Goal: Task Accomplishment & Management: Use online tool/utility

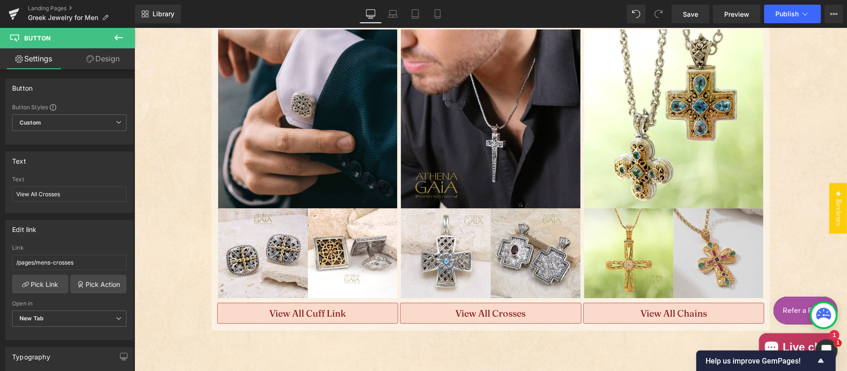
scroll to position [1757, 0]
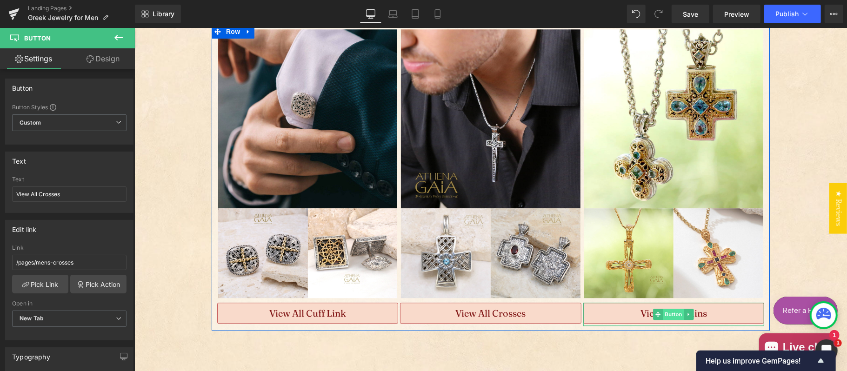
click at [667, 308] on span "Button" at bounding box center [673, 313] width 21 height 11
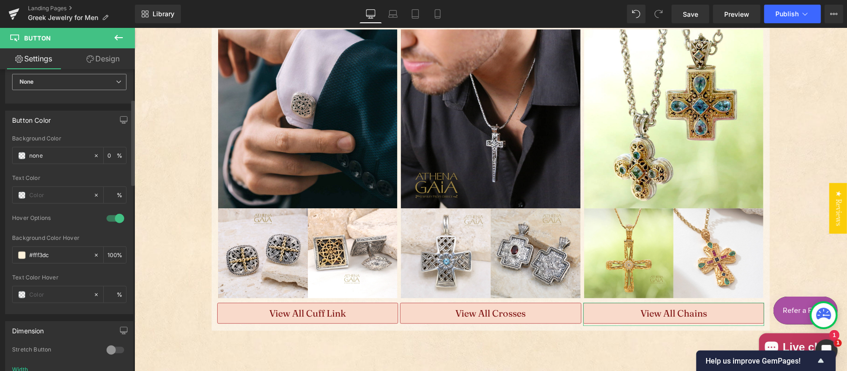
scroll to position [103, 0]
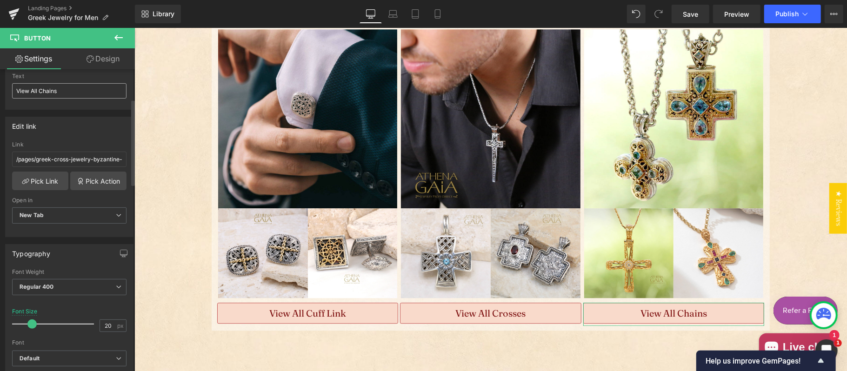
click at [79, 67] on div "Text" at bounding box center [69, 58] width 127 height 18
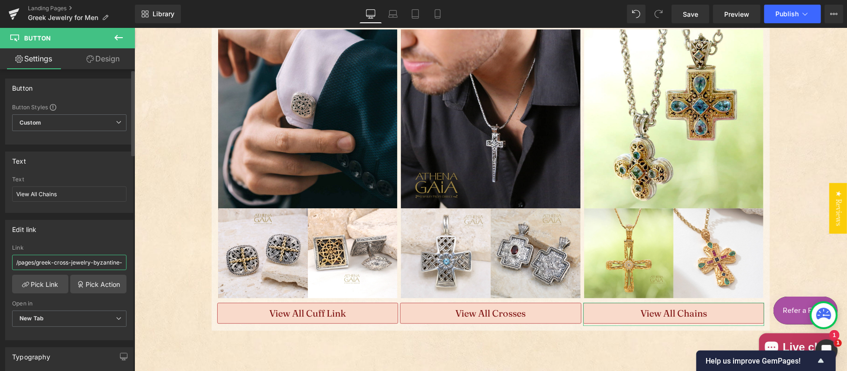
drag, startPoint x: 66, startPoint y: 259, endPoint x: 103, endPoint y: 257, distance: 37.7
click at [66, 259] on input "/pages/greek-cross-jewelry-byzantine-cross-pendants-at-athena-gaia" at bounding box center [69, 262] width 114 height 15
paste input "collections/18k-and-14k-gold-silver-chains"
type input "/collections/18k-and-14k-gold-silver-chains"
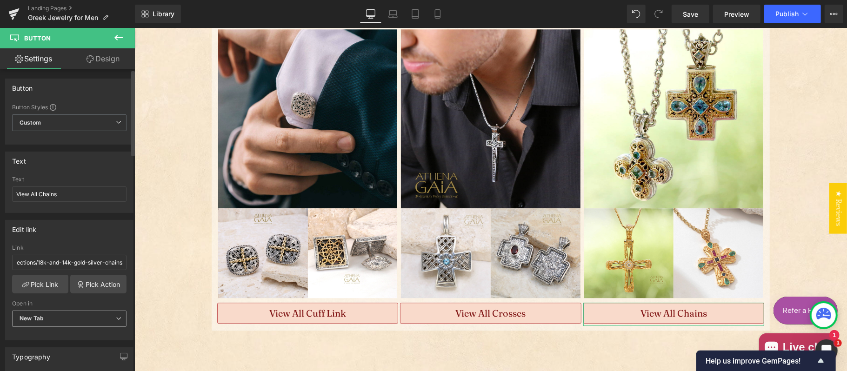
click at [58, 321] on span "New Tab" at bounding box center [69, 319] width 114 height 16
drag, startPoint x: 689, startPoint y: 8, endPoint x: 536, endPoint y: 17, distance: 152.9
click at [689, 8] on link "Save" at bounding box center [691, 14] width 38 height 19
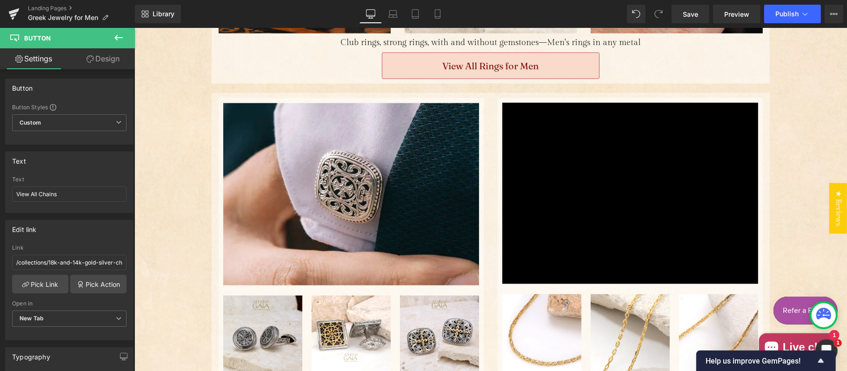
scroll to position [724, 0]
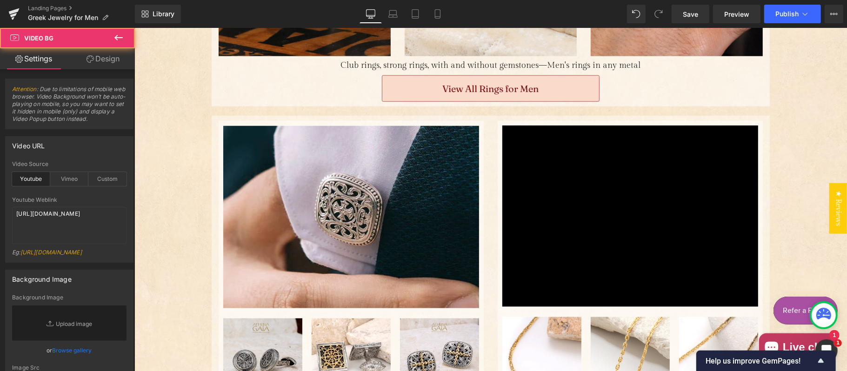
click at [628, 174] on div "Main content" at bounding box center [630, 215] width 256 height 181
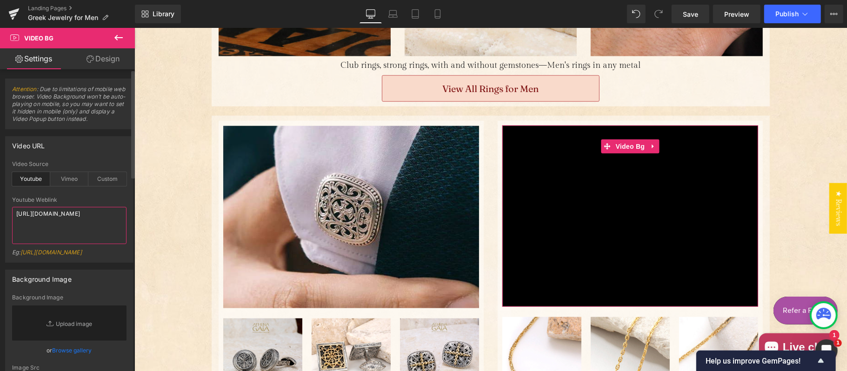
click at [89, 218] on textarea "[URL][DOMAIN_NAME]" at bounding box center [69, 225] width 114 height 37
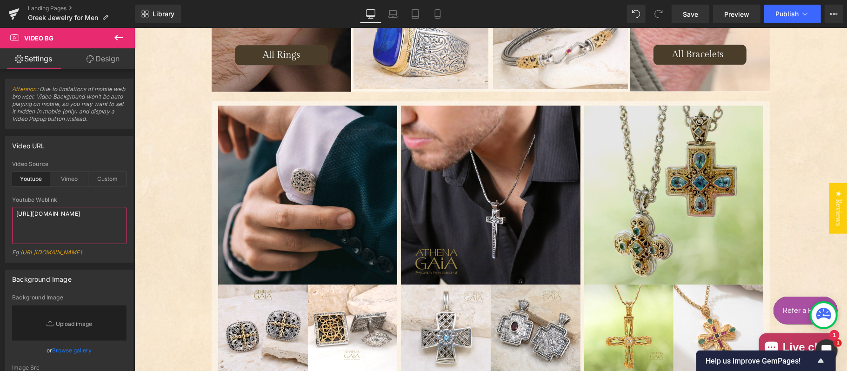
scroll to position [1654, 0]
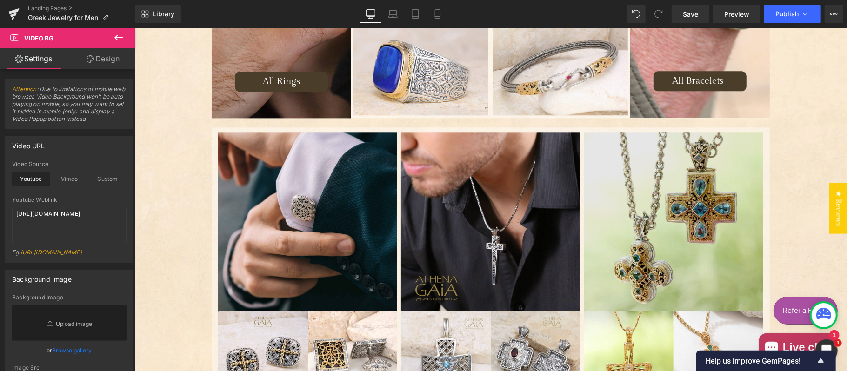
click at [652, 170] on img "Main content" at bounding box center [673, 221] width 179 height 179
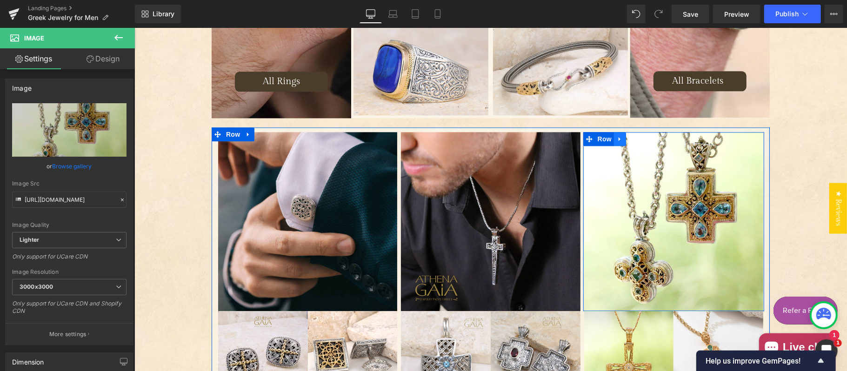
click at [616, 136] on icon "Main content" at bounding box center [619, 138] width 7 height 7
click at [641, 135] on icon "Main content" at bounding box center [644, 138] width 7 height 7
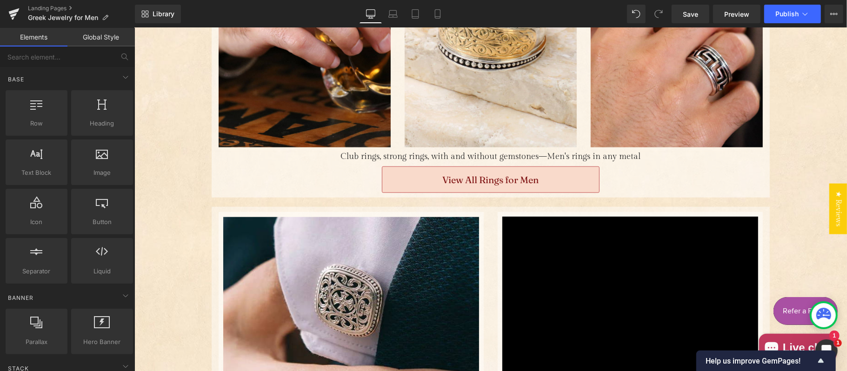
scroll to position [724, 0]
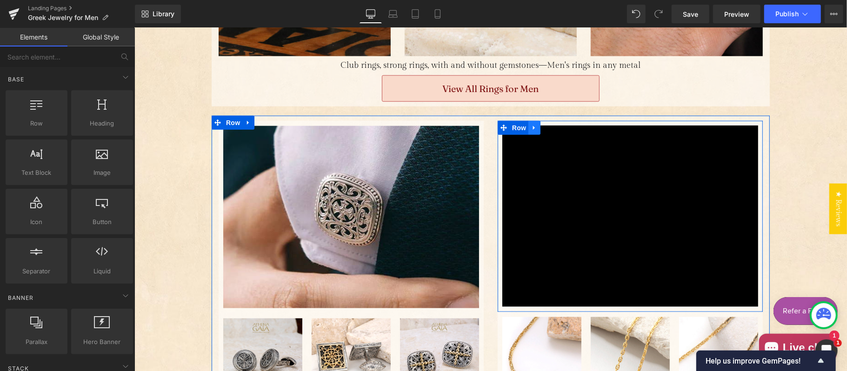
click at [533, 126] on icon "Main content" at bounding box center [534, 128] width 2 height 4
click at [543, 124] on icon "Main content" at bounding box center [546, 127] width 7 height 7
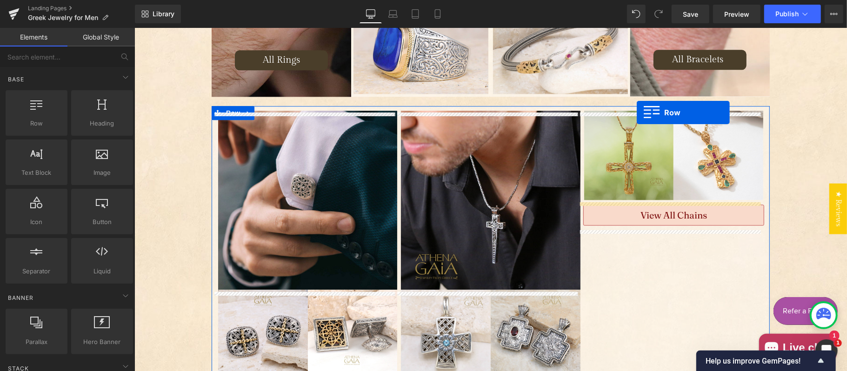
scroll to position [1690, 0]
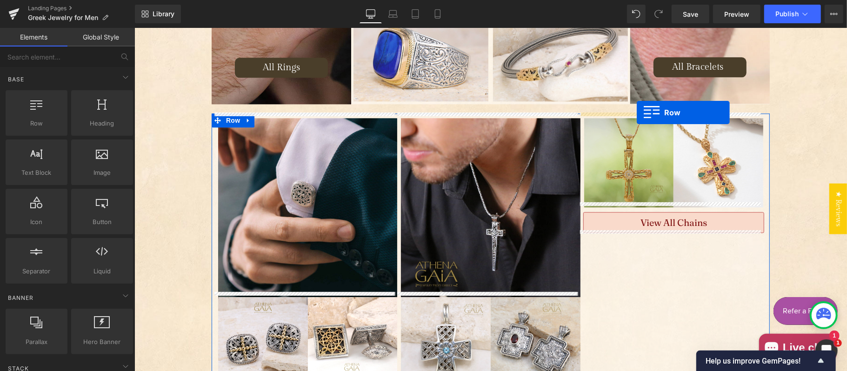
drag, startPoint x: 499, startPoint y: 73, endPoint x: 636, endPoint y: 112, distance: 143.3
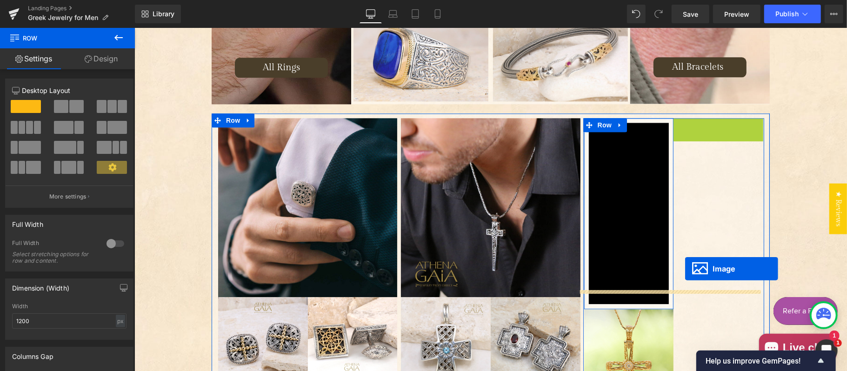
scroll to position [1772, 0]
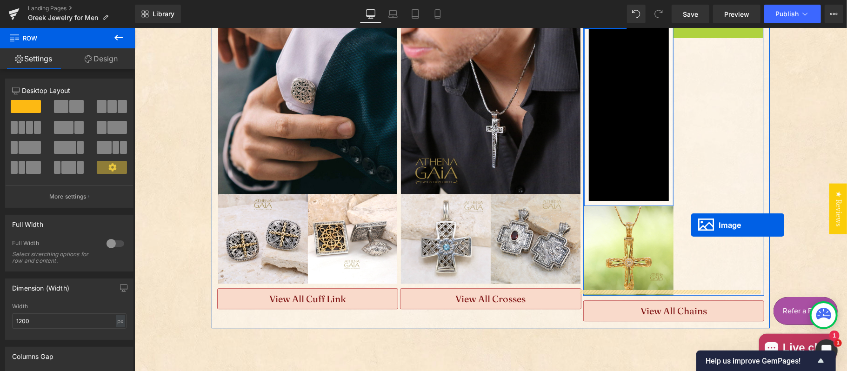
drag, startPoint x: 702, startPoint y: 177, endPoint x: 691, endPoint y: 225, distance: 48.9
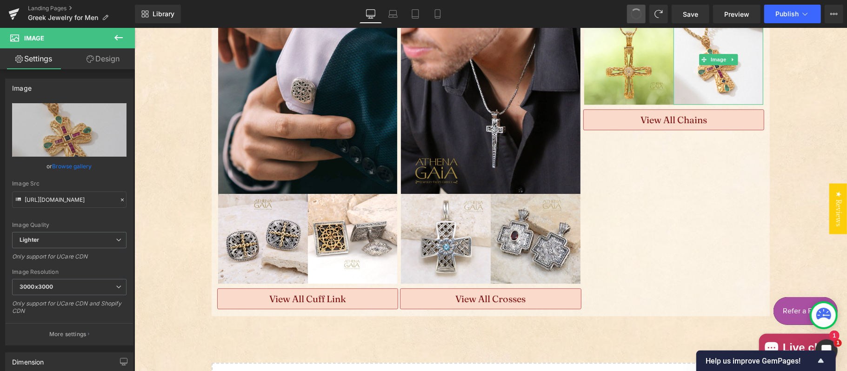
scroll to position [1714, 0]
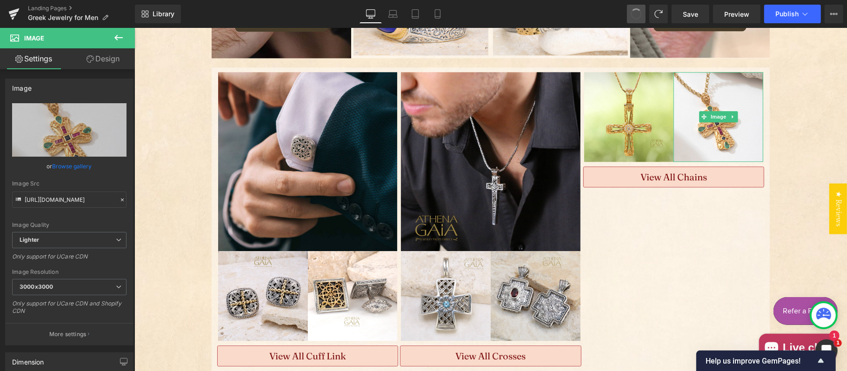
click at [636, 13] on span at bounding box center [636, 14] width 15 height 15
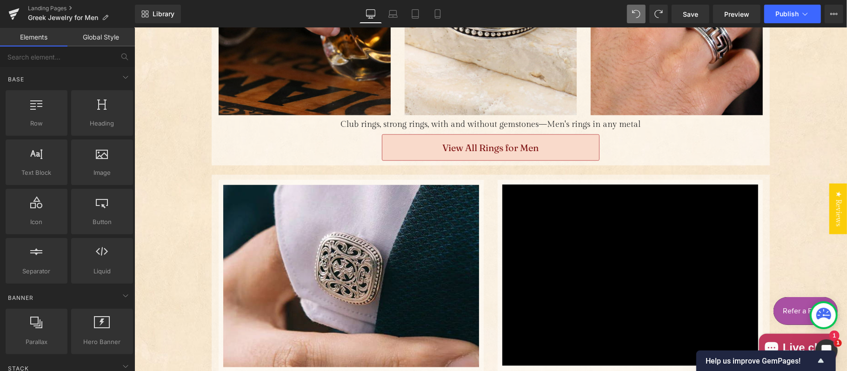
scroll to position [784, 0]
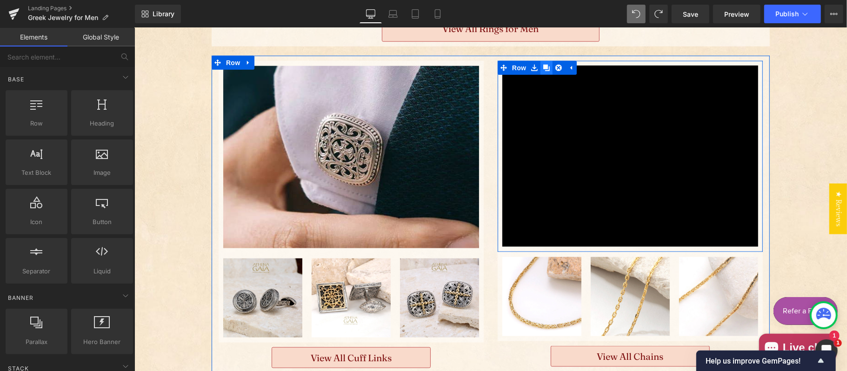
click at [543, 64] on icon "Main content" at bounding box center [546, 67] width 7 height 7
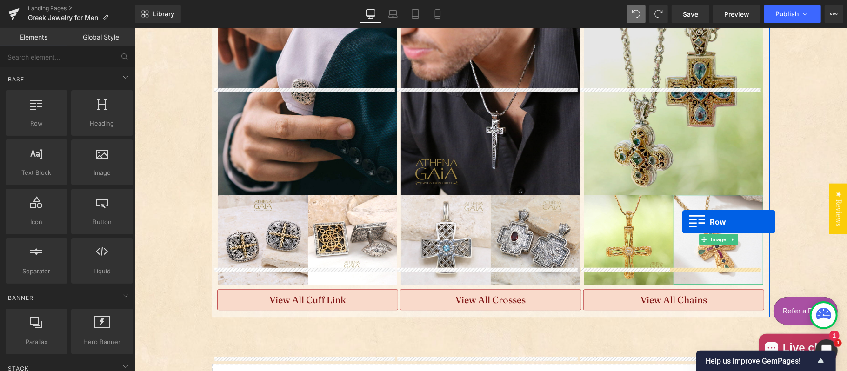
scroll to position [1714, 0]
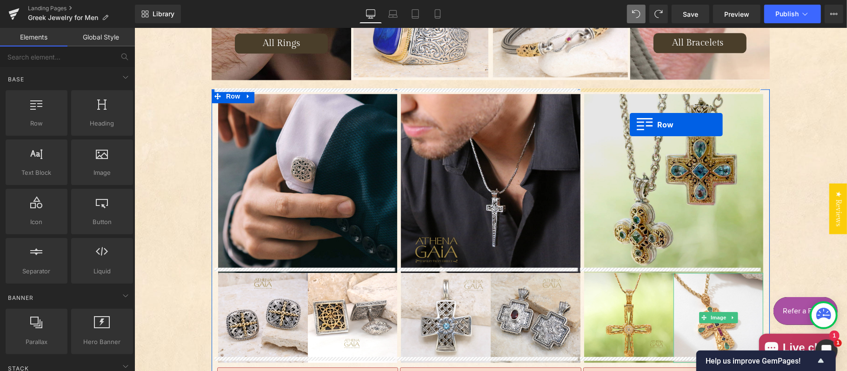
drag, startPoint x: 495, startPoint y: 151, endPoint x: 629, endPoint y: 124, distance: 137.0
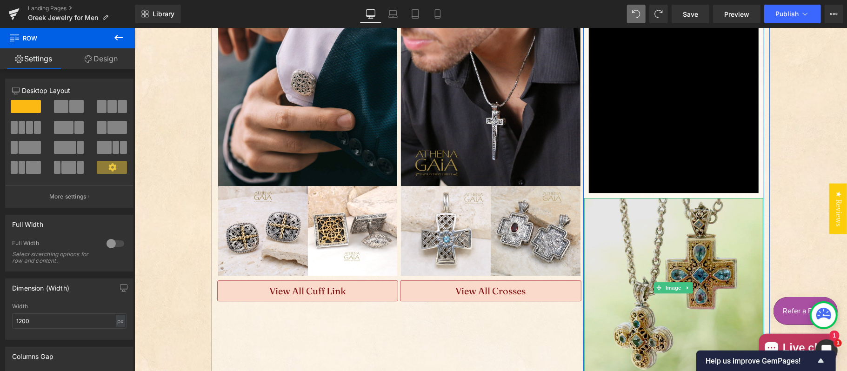
scroll to position [1796, 0]
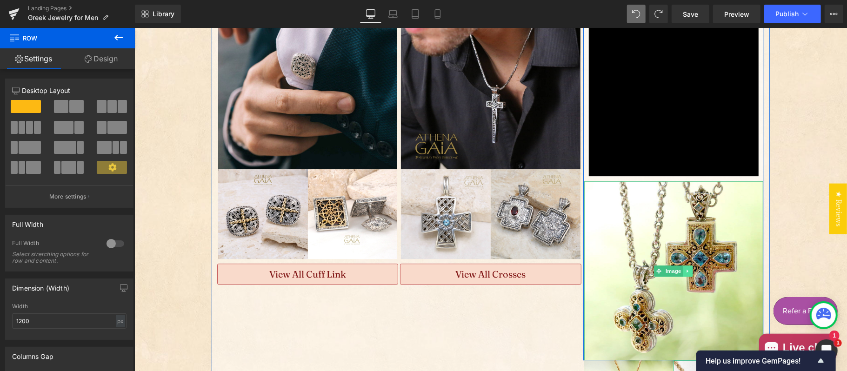
click at [685, 268] on icon "Main content" at bounding box center [687, 271] width 5 height 6
click at [690, 268] on icon "Main content" at bounding box center [692, 271] width 5 height 6
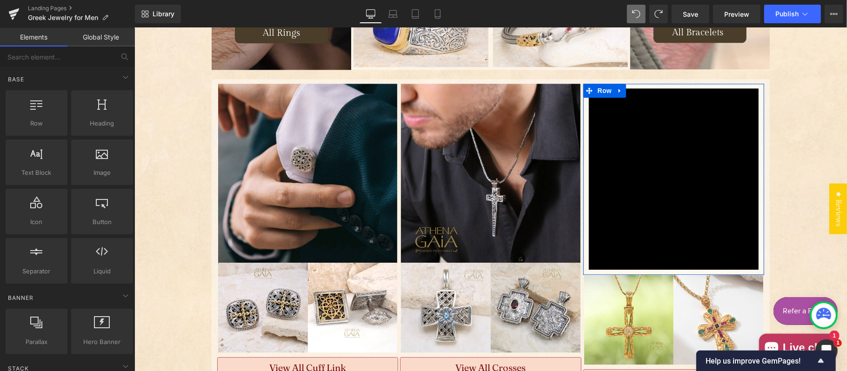
scroll to position [1692, 0]
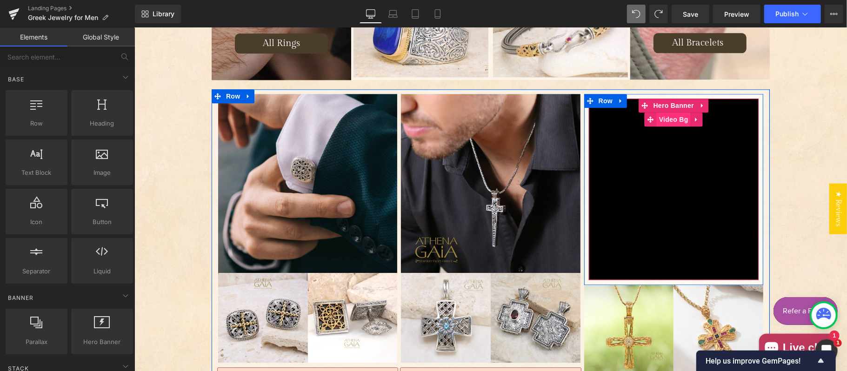
click at [672, 113] on span "Video Bg" at bounding box center [673, 119] width 34 height 14
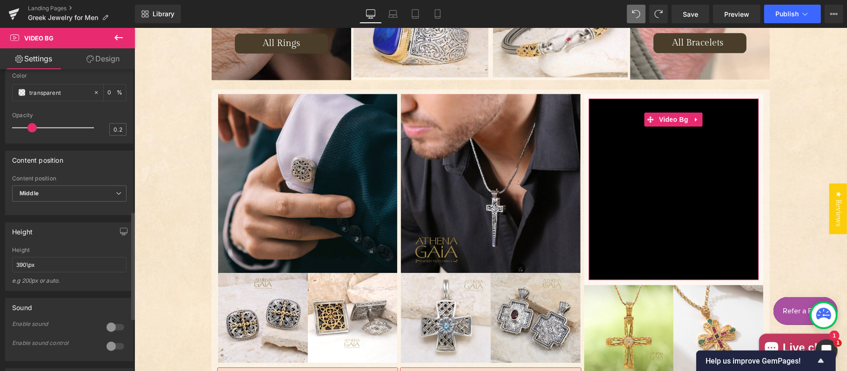
scroll to position [414, 0]
click at [27, 271] on input "390\px" at bounding box center [69, 262] width 114 height 15
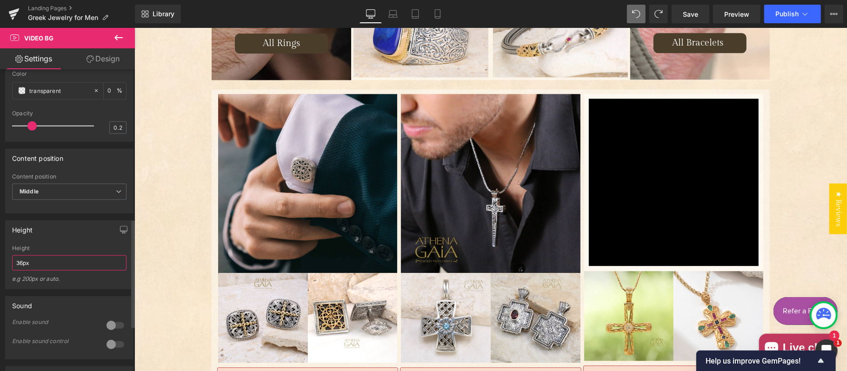
type input "365px"
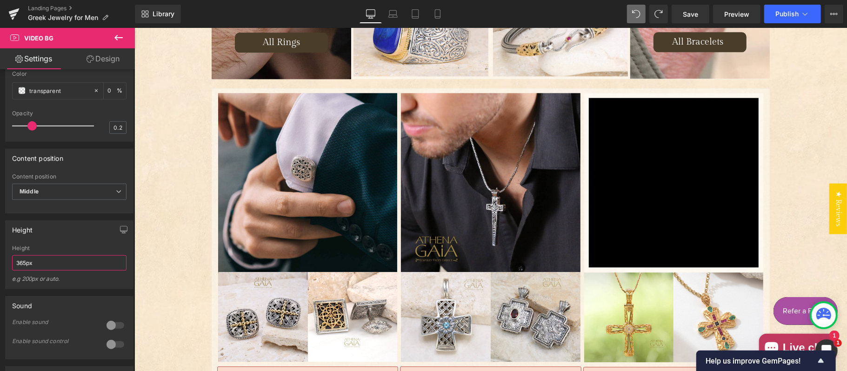
scroll to position [1692, 0]
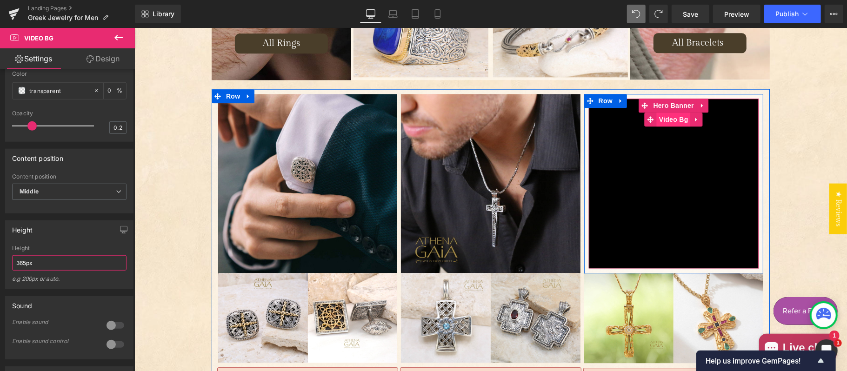
click at [667, 113] on span "Video Bg" at bounding box center [673, 119] width 34 height 14
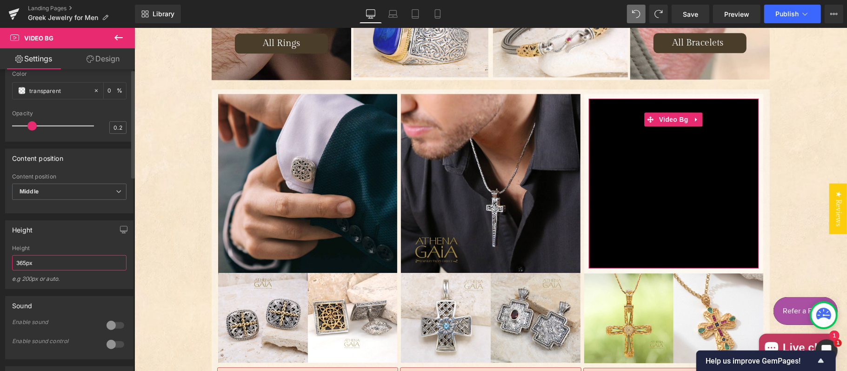
scroll to position [0, 0]
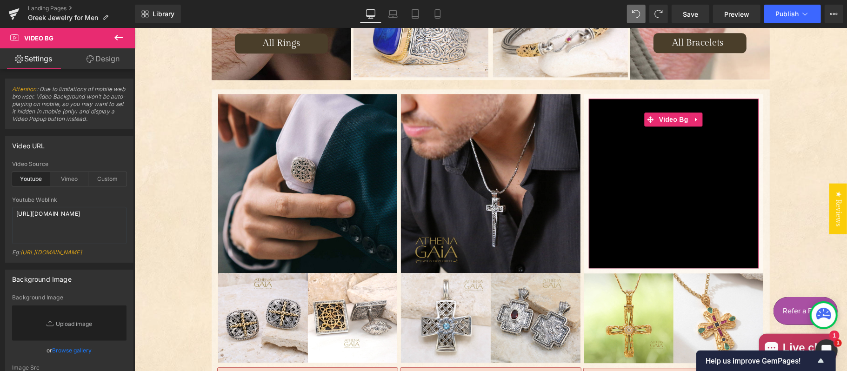
click at [102, 60] on link "Design" at bounding box center [102, 58] width 67 height 21
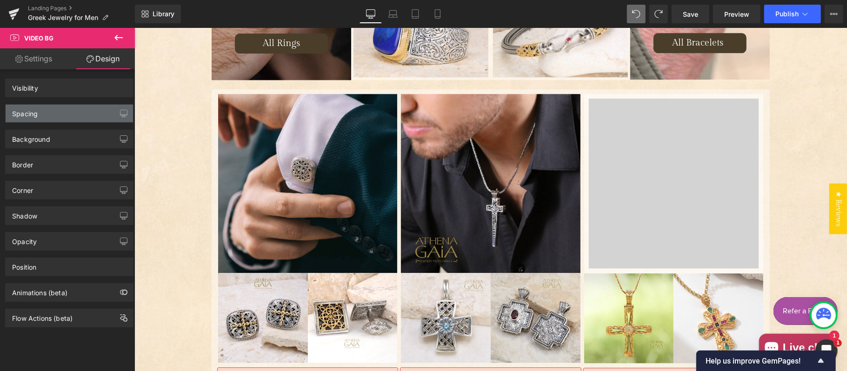
click at [73, 112] on div "Spacing" at bounding box center [69, 114] width 127 height 18
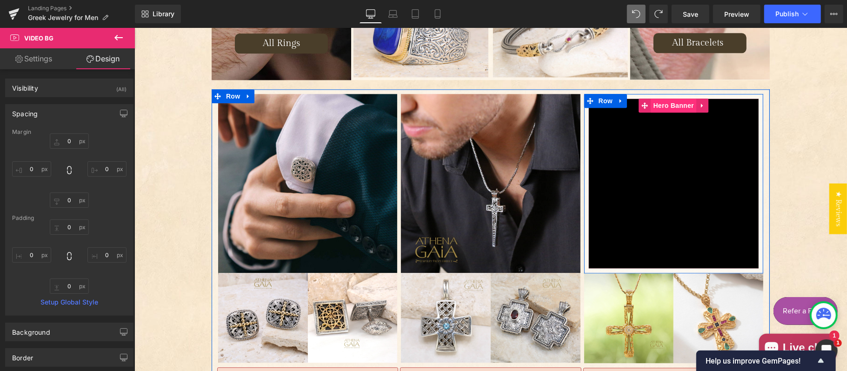
click at [667, 98] on span "Hero Banner" at bounding box center [673, 105] width 45 height 14
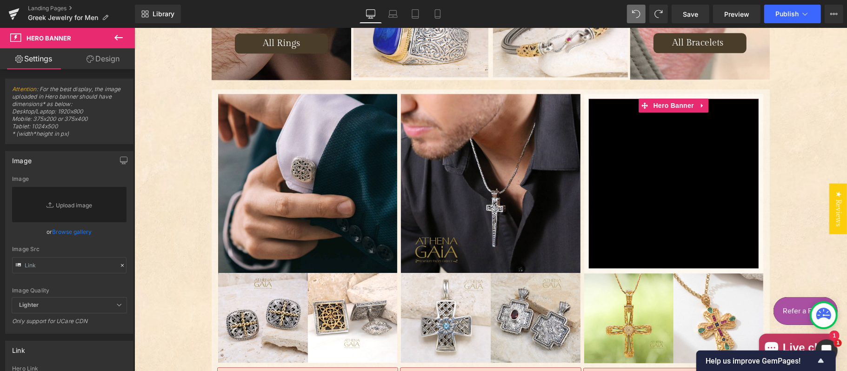
click at [103, 60] on link "Design" at bounding box center [102, 58] width 67 height 21
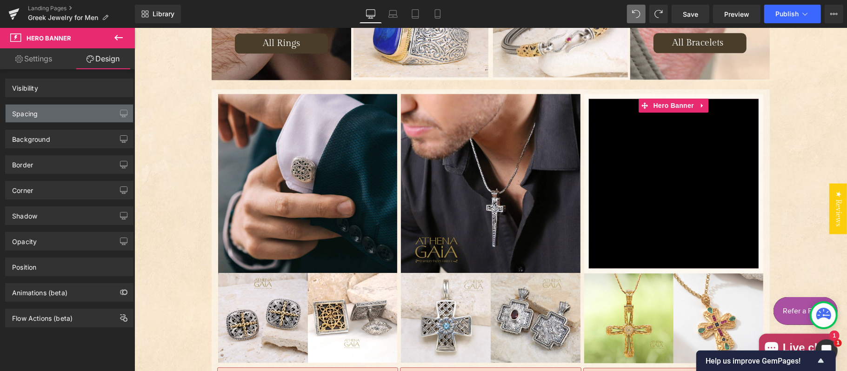
click at [71, 115] on div "Spacing" at bounding box center [69, 114] width 127 height 18
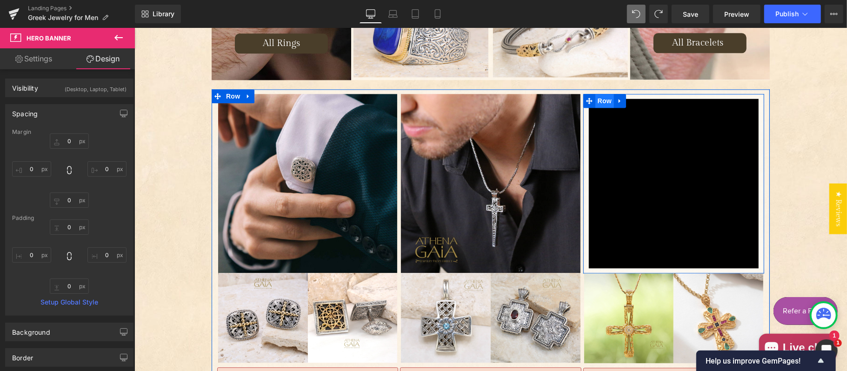
click at [595, 97] on span "Row" at bounding box center [604, 101] width 19 height 14
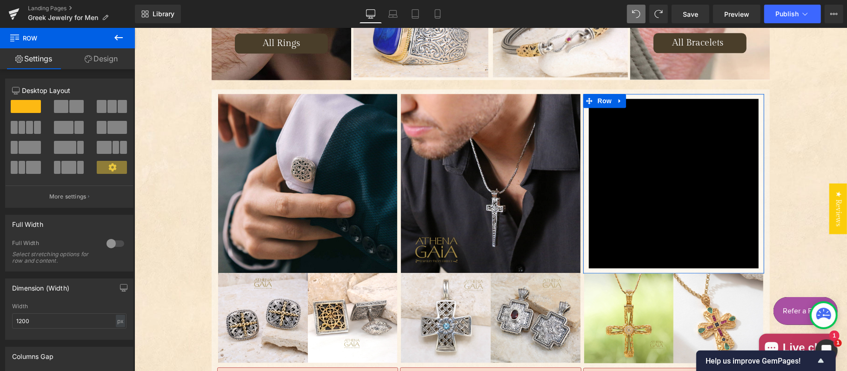
click at [103, 54] on link "Design" at bounding box center [100, 58] width 67 height 21
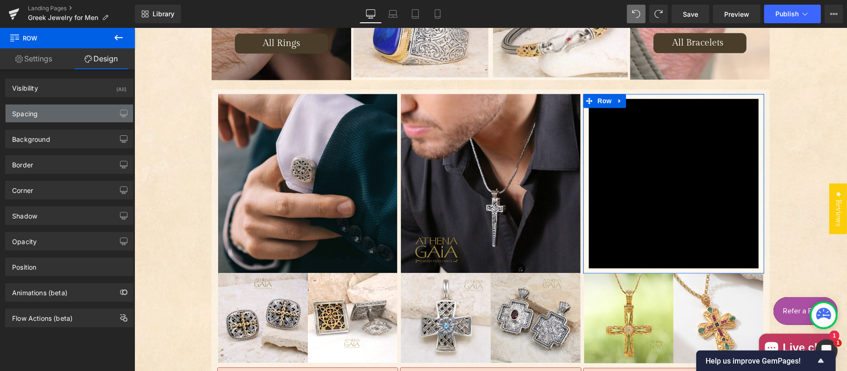
click at [74, 113] on div "Spacing" at bounding box center [69, 114] width 127 height 18
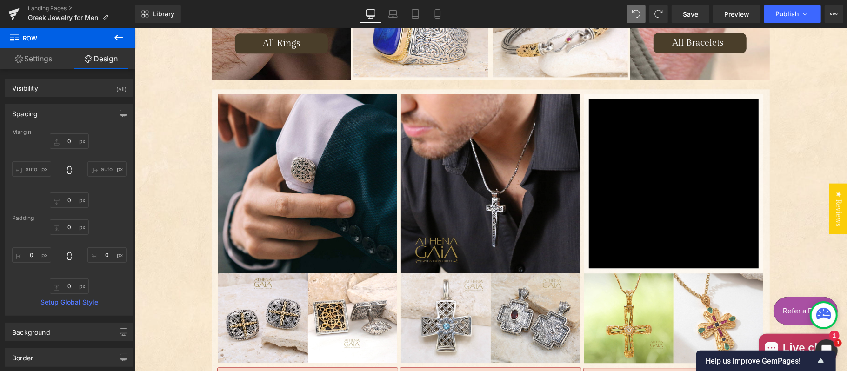
scroll to position [1796, 0]
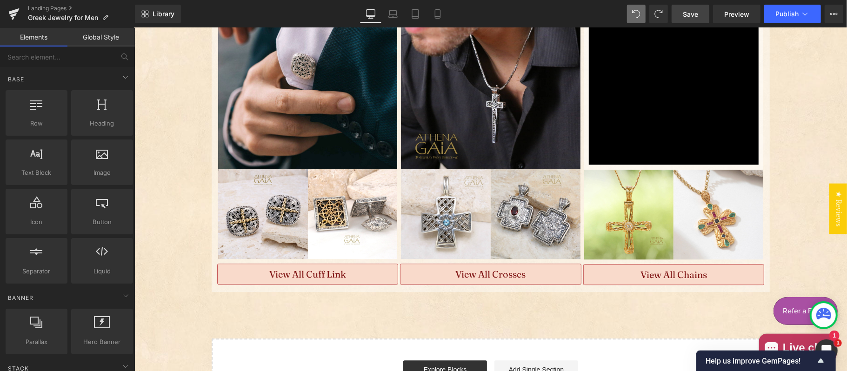
click at [688, 15] on span "Save" at bounding box center [690, 14] width 15 height 10
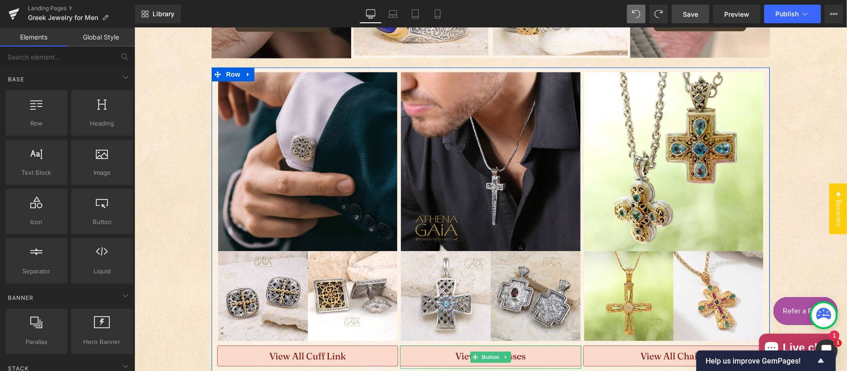
scroll to position [1818, 0]
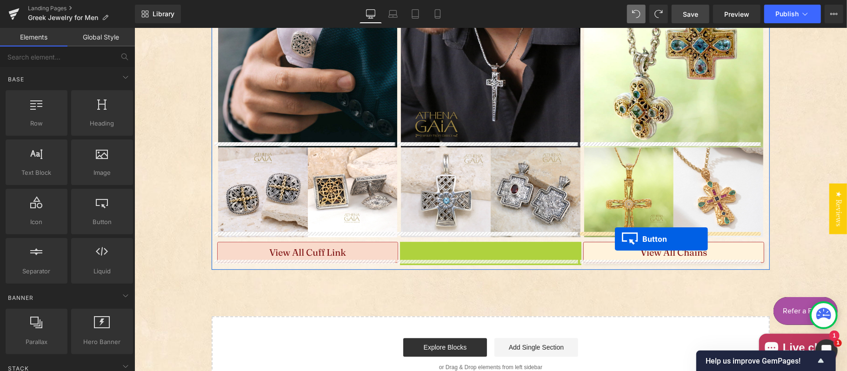
drag, startPoint x: 471, startPoint y: 247, endPoint x: 615, endPoint y: 239, distance: 143.6
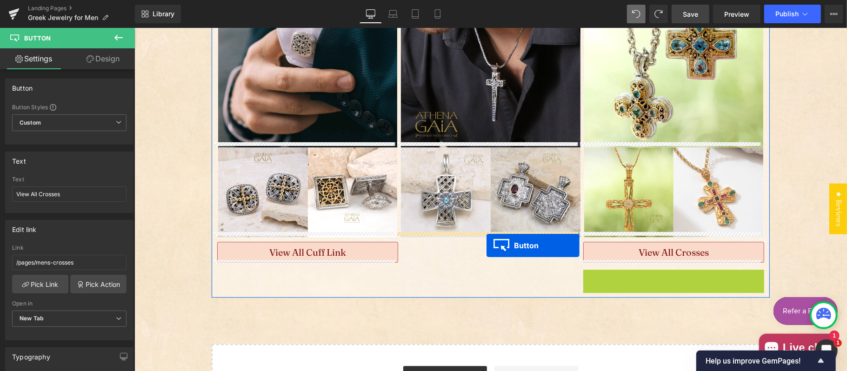
drag, startPoint x: 589, startPoint y: 265, endPoint x: 486, endPoint y: 245, distance: 104.7
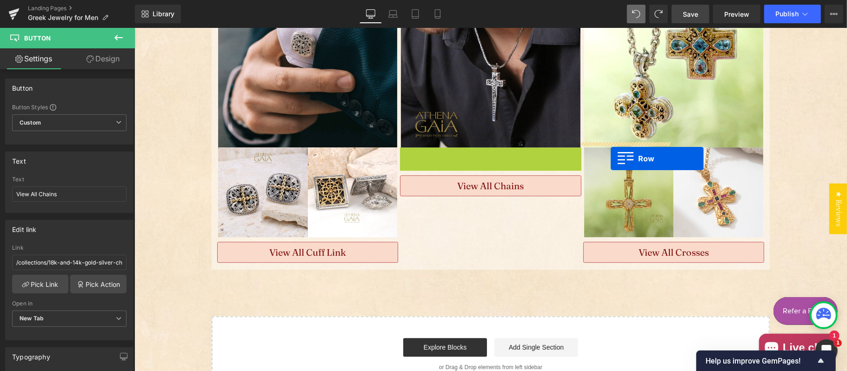
drag, startPoint x: 402, startPoint y: 150, endPoint x: 610, endPoint y: 158, distance: 208.1
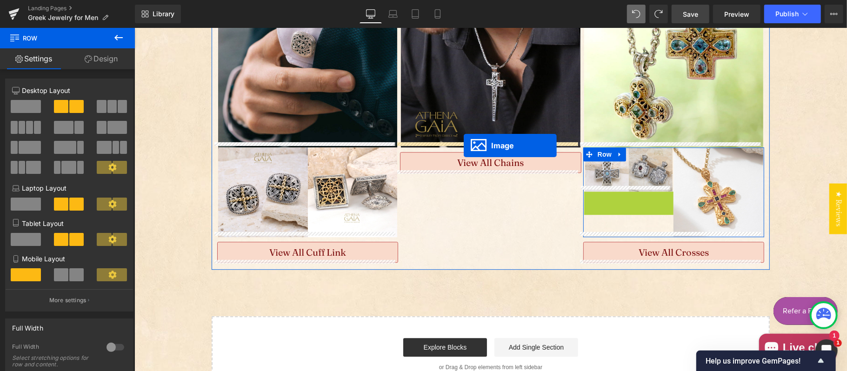
drag, startPoint x: 609, startPoint y: 231, endPoint x: 463, endPoint y: 145, distance: 169.3
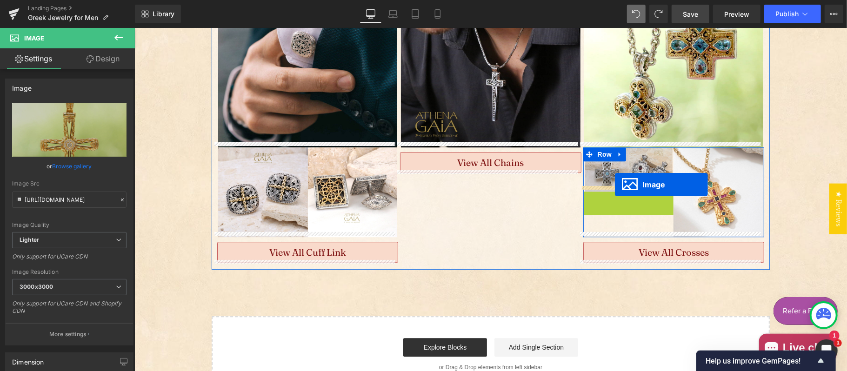
drag, startPoint x: 606, startPoint y: 228, endPoint x: 615, endPoint y: 184, distance: 45.1
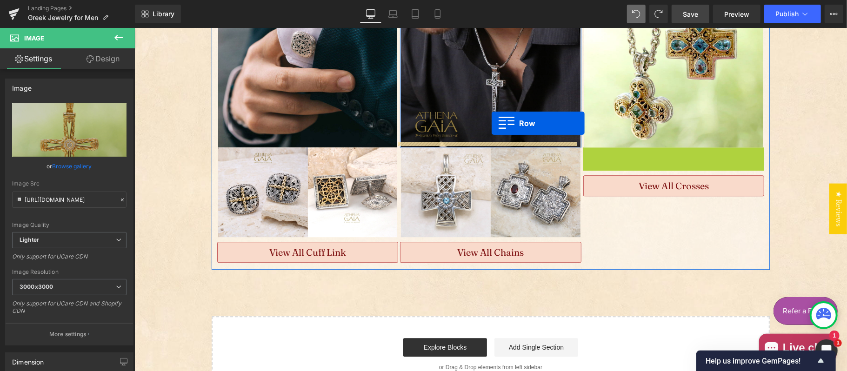
drag, startPoint x: 582, startPoint y: 149, endPoint x: 491, endPoint y: 123, distance: 94.8
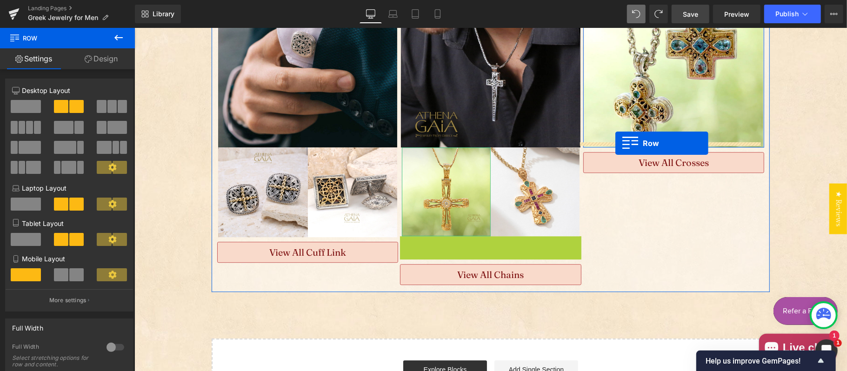
drag, startPoint x: 401, startPoint y: 238, endPoint x: 615, endPoint y: 143, distance: 234.5
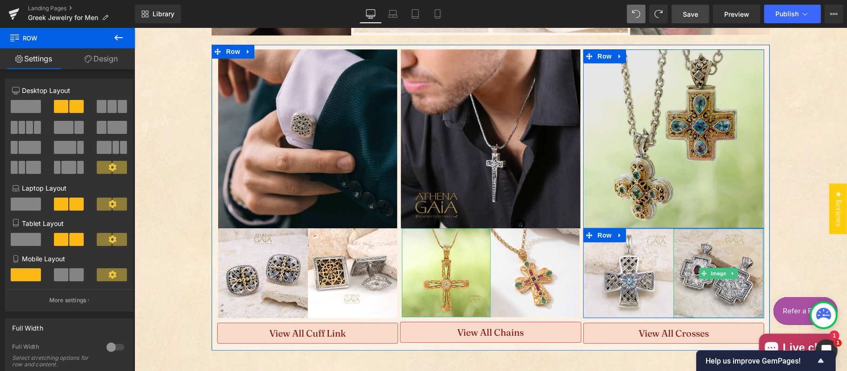
scroll to position [1714, 0]
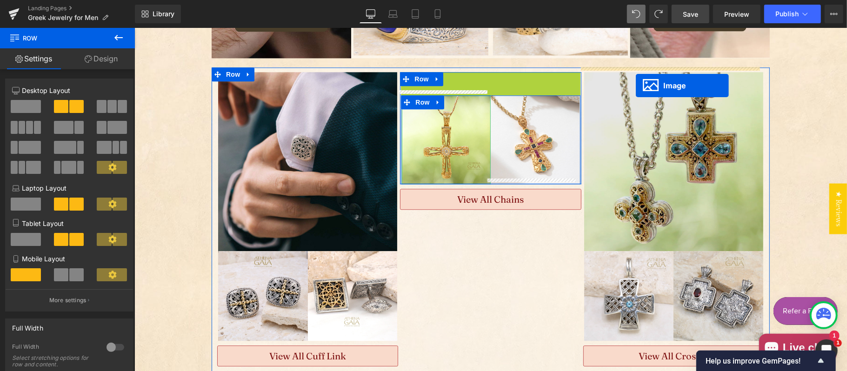
drag, startPoint x: 469, startPoint y: 159, endPoint x: 635, endPoint y: 85, distance: 181.6
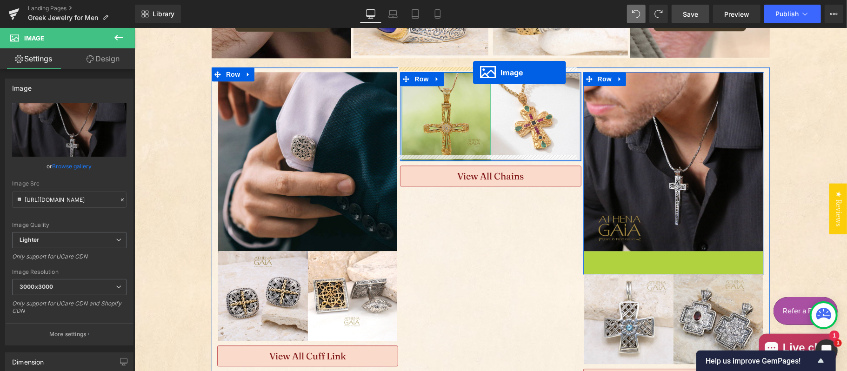
drag, startPoint x: 651, startPoint y: 335, endPoint x: 473, endPoint y: 72, distance: 318.2
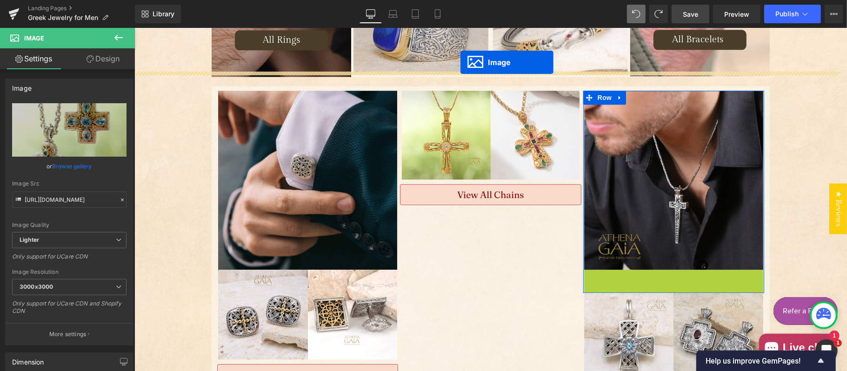
scroll to position [1686, 0]
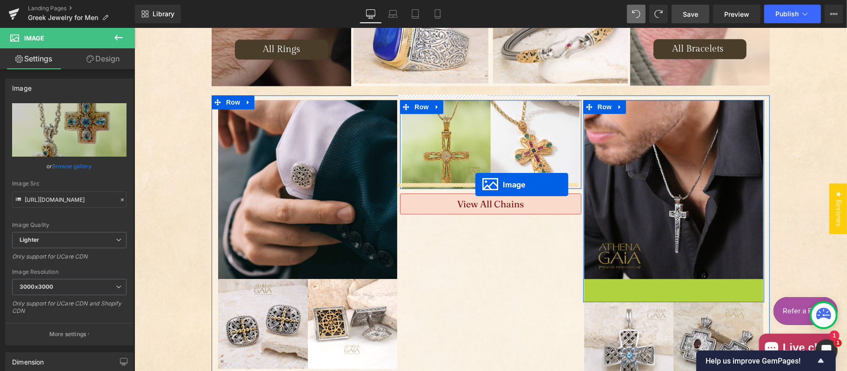
drag, startPoint x: 652, startPoint y: 334, endPoint x: 481, endPoint y: 171, distance: 236.6
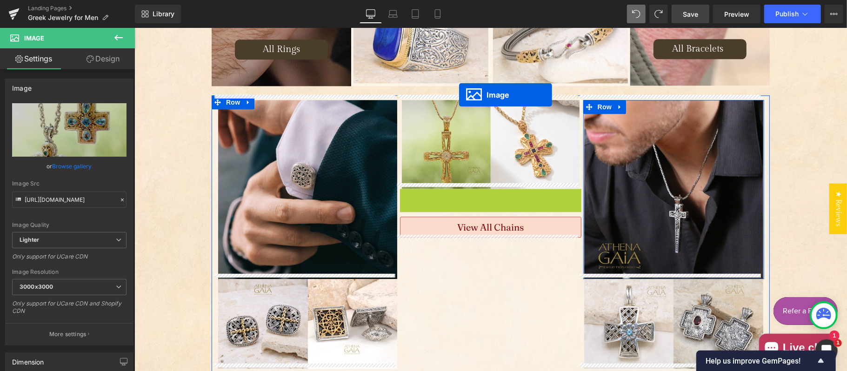
drag, startPoint x: 469, startPoint y: 274, endPoint x: 459, endPoint y: 94, distance: 179.4
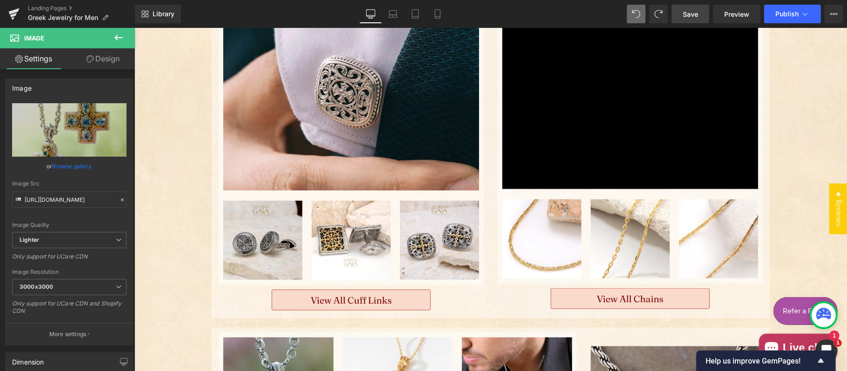
scroll to position [652, 0]
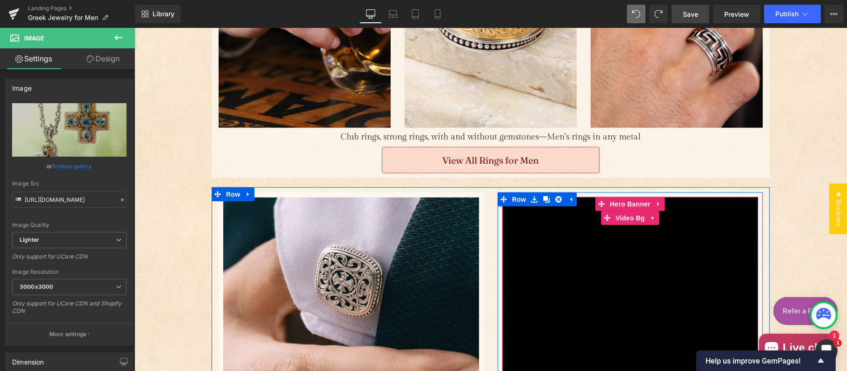
click at [548, 242] on div "Main content" at bounding box center [630, 287] width 256 height 181
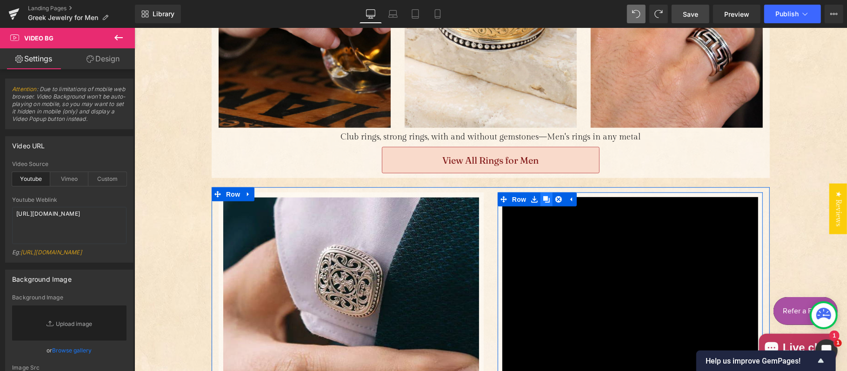
click at [543, 196] on icon "Main content" at bounding box center [546, 199] width 7 height 7
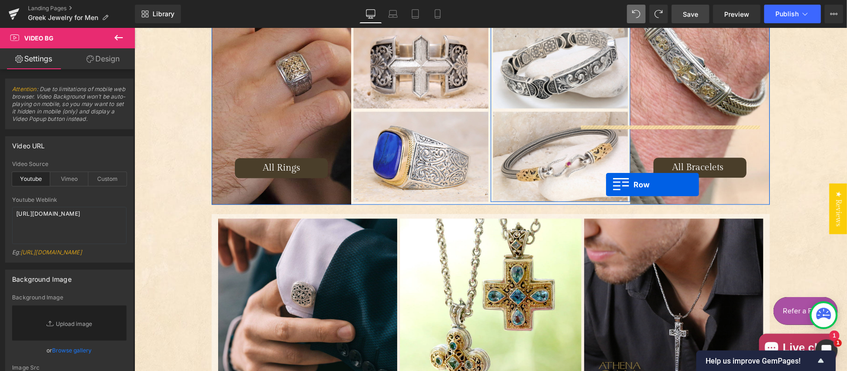
scroll to position [1690, 0]
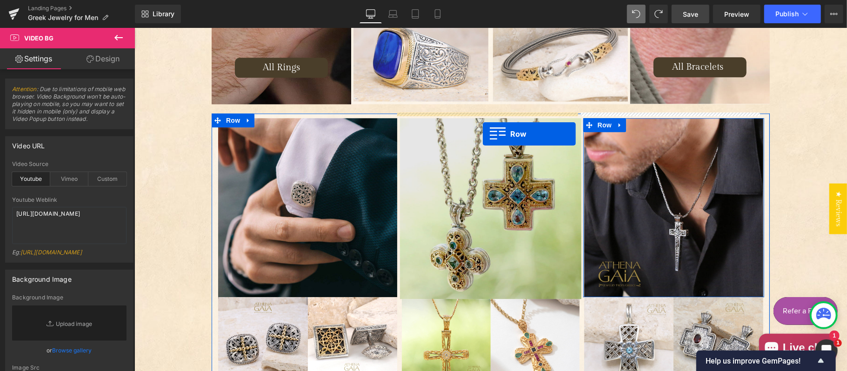
drag, startPoint x: 496, startPoint y: 71, endPoint x: 482, endPoint y: 134, distance: 64.2
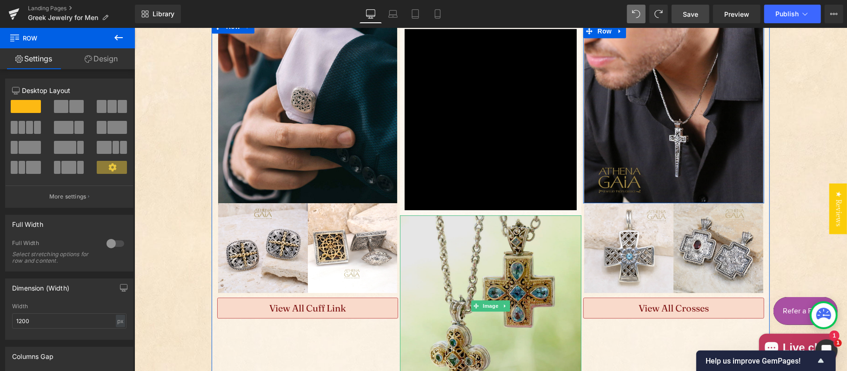
scroll to position [1772, 0]
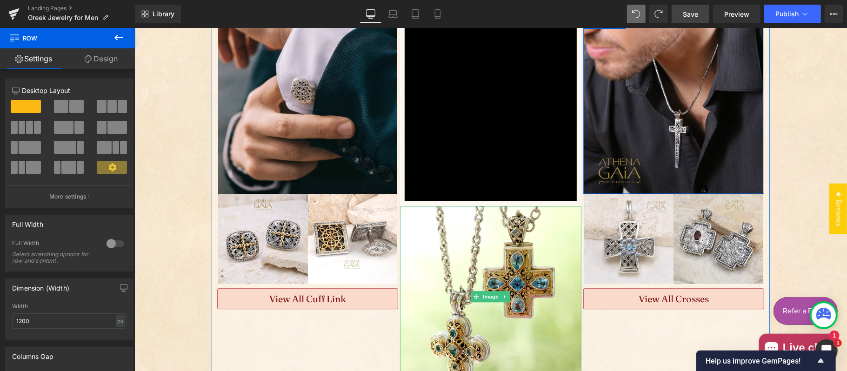
click at [502, 294] on icon "Main content" at bounding box center [504, 297] width 5 height 6
click at [507, 294] on icon "Main content" at bounding box center [509, 297] width 5 height 6
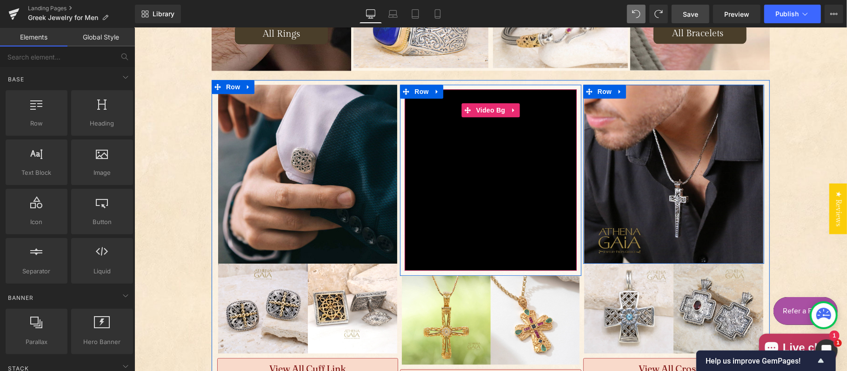
scroll to position [1668, 0]
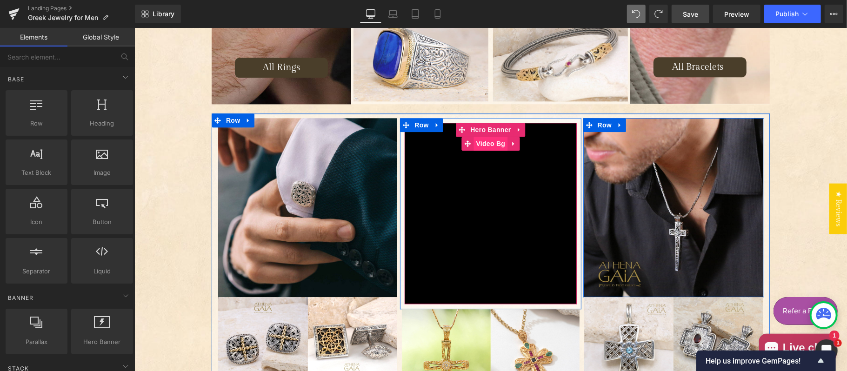
click at [481, 139] on span "Video Bg" at bounding box center [491, 143] width 34 height 14
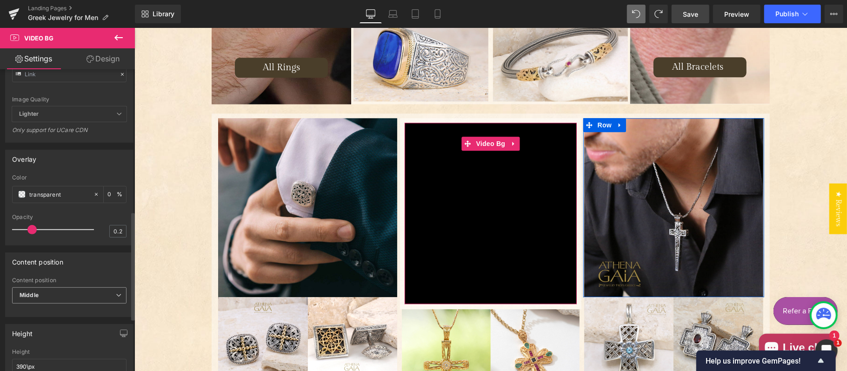
scroll to position [414, 0]
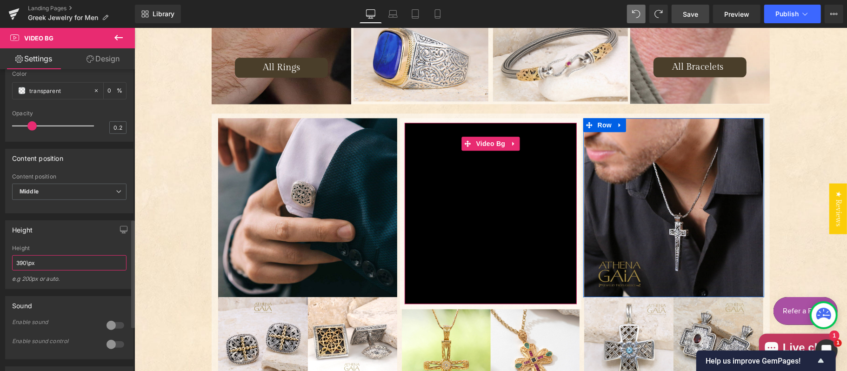
drag, startPoint x: 28, startPoint y: 273, endPoint x: 20, endPoint y: 279, distance: 10.2
click at [20, 271] on input "390\px" at bounding box center [69, 262] width 114 height 15
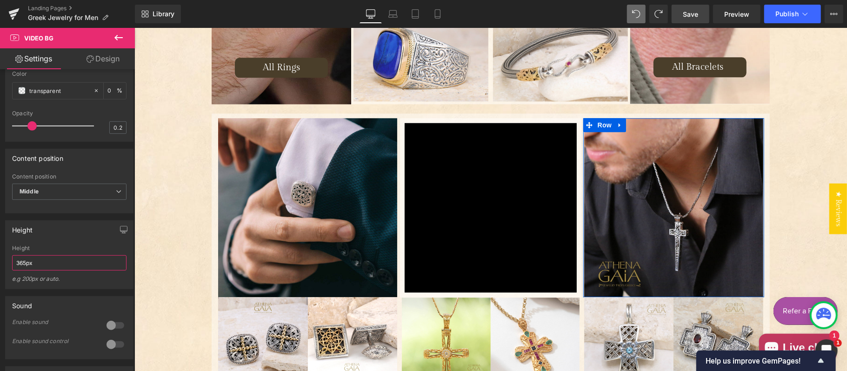
scroll to position [1772, 0]
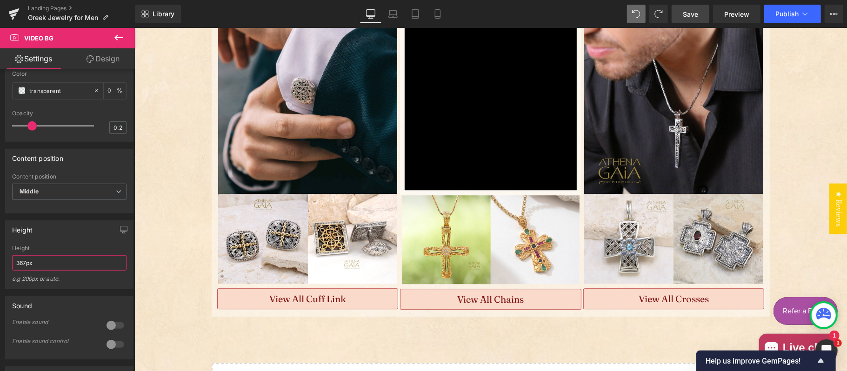
type input "367px"
click at [687, 8] on link "Save" at bounding box center [691, 14] width 38 height 19
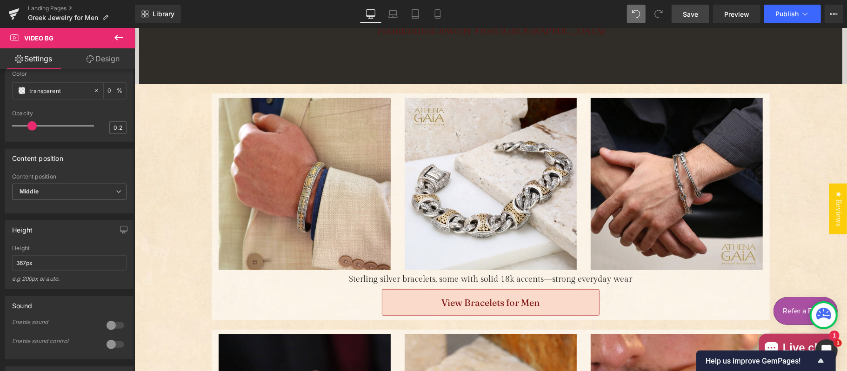
scroll to position [207, 0]
